Goal: Information Seeking & Learning: Learn about a topic

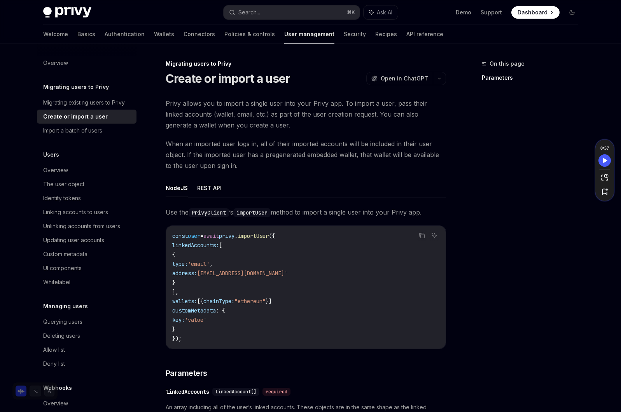
scroll to position [496, 0]
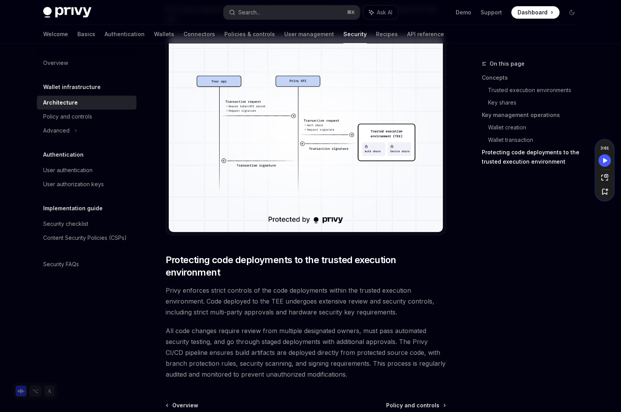
scroll to position [1538, 0]
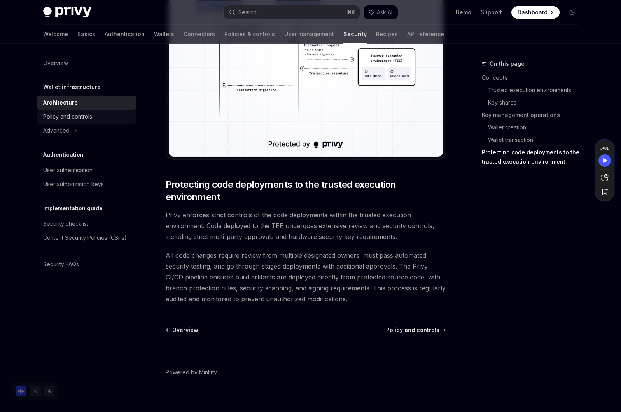
click at [91, 116] on div "Policy and controls" at bounding box center [67, 116] width 49 height 9
type textarea "*"
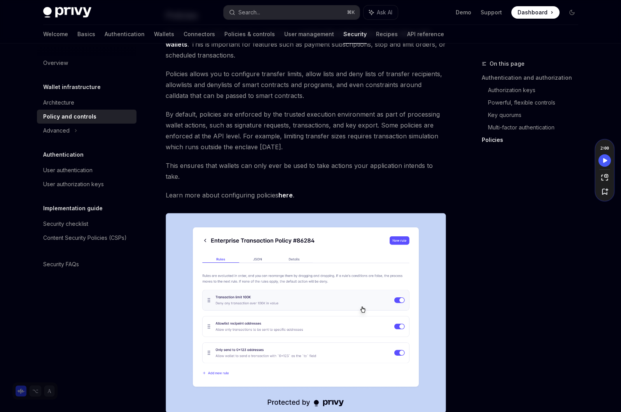
scroll to position [931, 0]
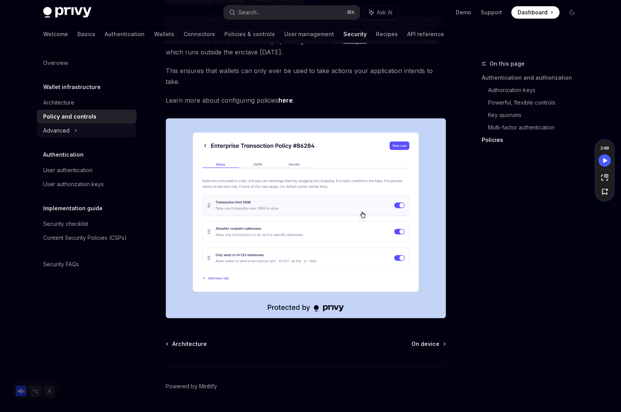
click at [75, 130] on icon at bounding box center [75, 130] width 1 height 2
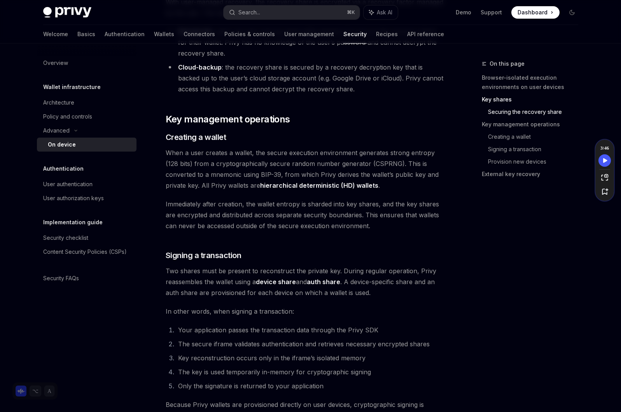
scroll to position [1172, 0]
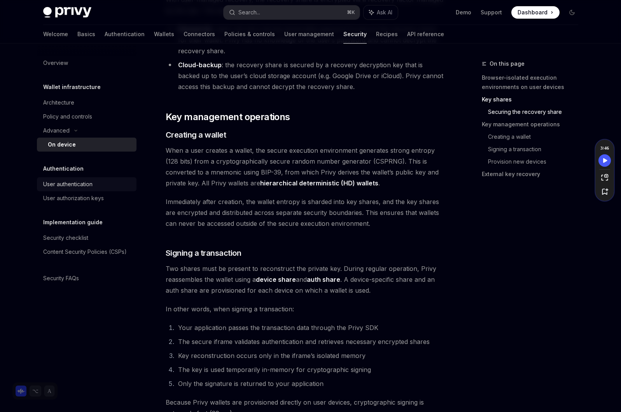
click at [48, 184] on div "User authentication" at bounding box center [67, 184] width 49 height 9
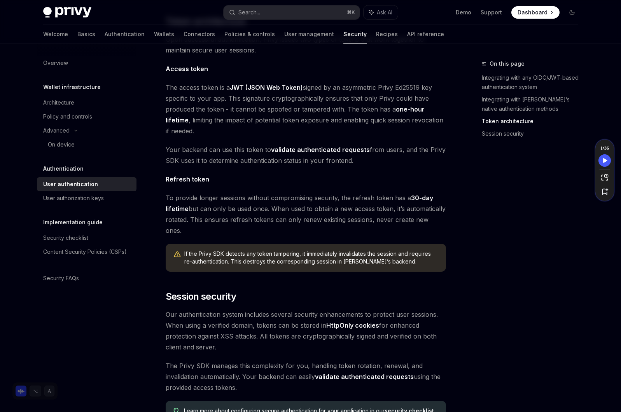
scroll to position [492, 0]
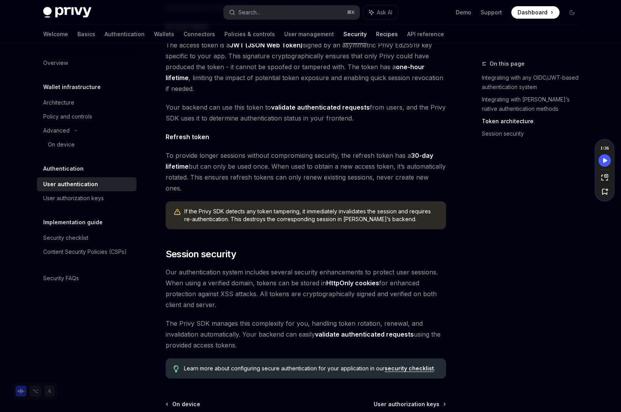
click at [376, 37] on link "Recipes" at bounding box center [387, 34] width 22 height 19
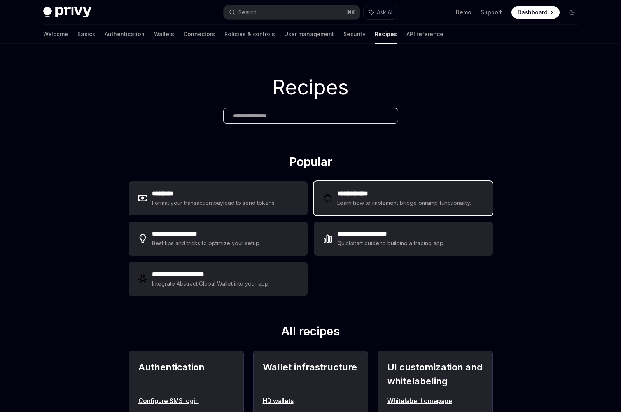
click at [451, 192] on h2 "**********" at bounding box center [405, 193] width 136 height 9
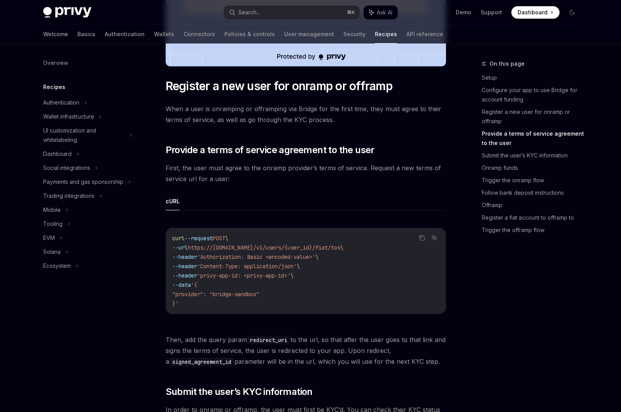
scroll to position [491, 0]
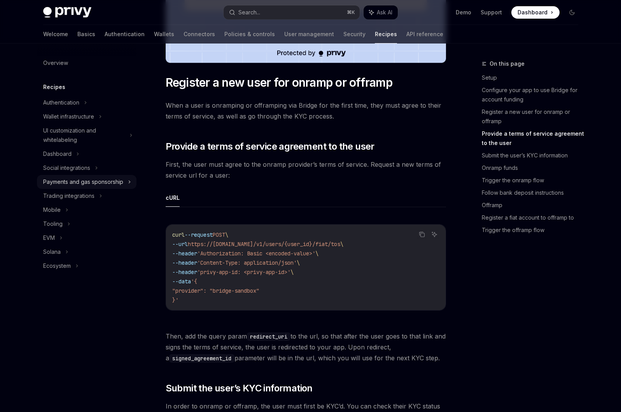
click at [114, 180] on div "Payments and gas sponsorship" at bounding box center [83, 181] width 80 height 9
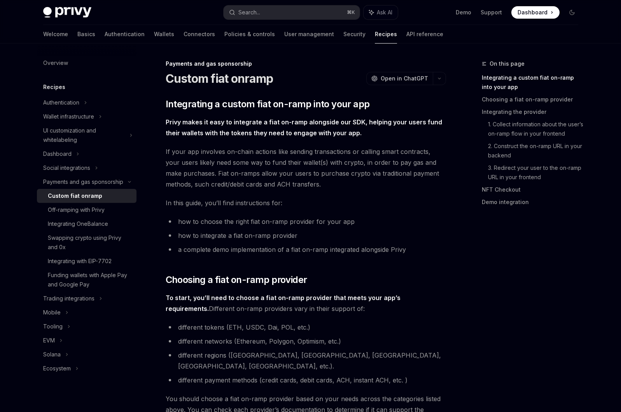
click at [102, 195] on div "Custom fiat onramp" at bounding box center [90, 195] width 84 height 9
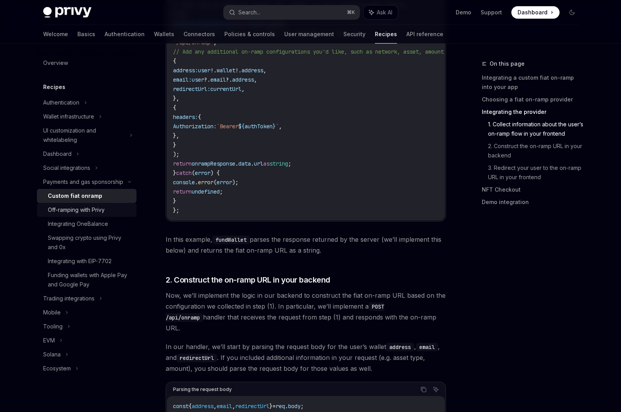
scroll to position [1364, 0]
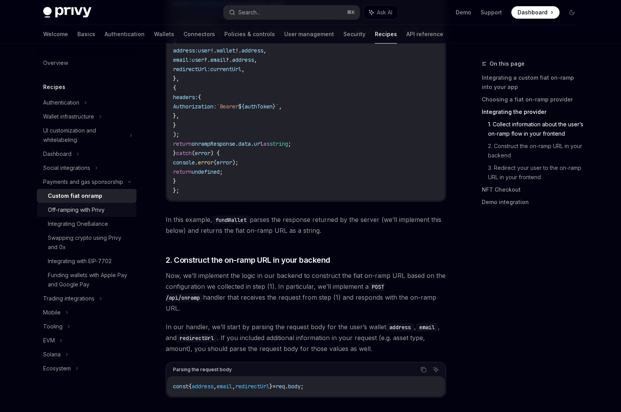
click at [79, 213] on div "Off-ramping with Privy" at bounding box center [76, 209] width 57 height 9
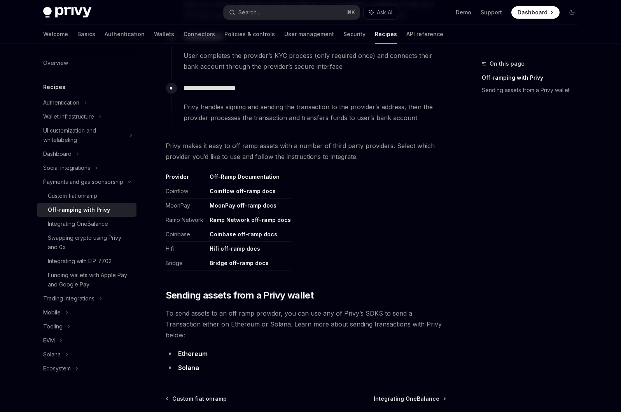
scroll to position [282, 0]
click at [88, 225] on div "Integrating OneBalance" at bounding box center [78, 223] width 60 height 9
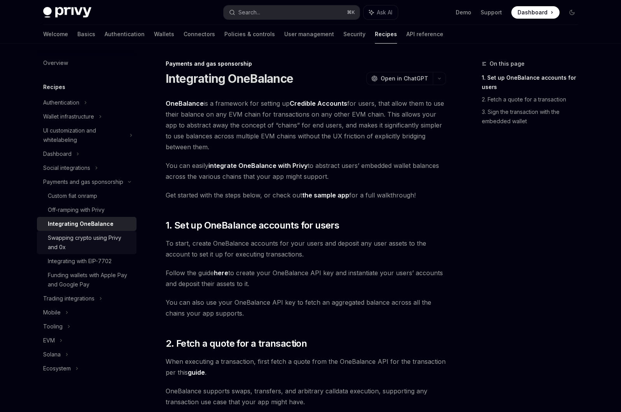
click at [118, 243] on div "Swapping crypto using Privy and 0x" at bounding box center [90, 242] width 84 height 19
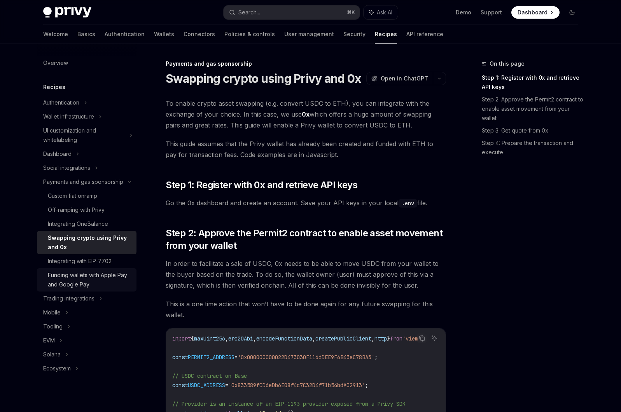
click at [107, 274] on div "Funding wallets with Apple Pay and Google Pay" at bounding box center [90, 280] width 84 height 19
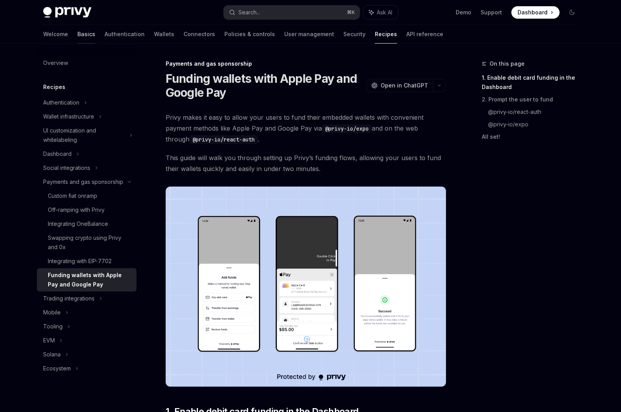
click at [77, 35] on link "Basics" at bounding box center [86, 34] width 18 height 19
type textarea "*"
